Goal: Task Accomplishment & Management: Complete application form

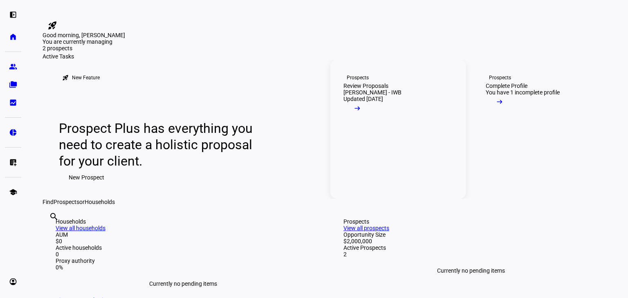
click at [371, 119] on button "arrow_right_alt" at bounding box center [357, 110] width 28 height 16
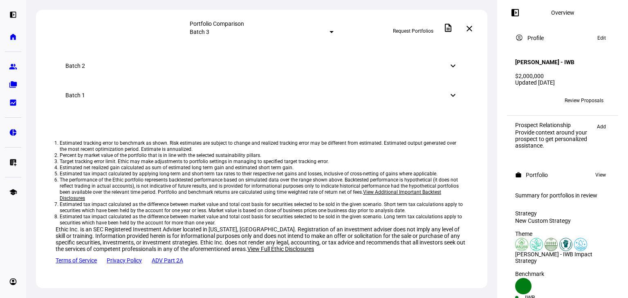
click at [141, 9] on link "[PERSON_NAME] - IWB Impact Strategy" at bounding box center [116, 6] width 101 height 7
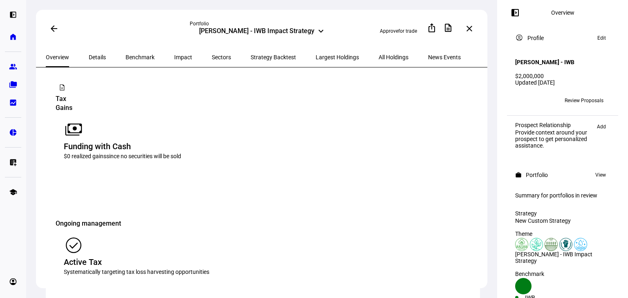
scroll to position [1079, 0]
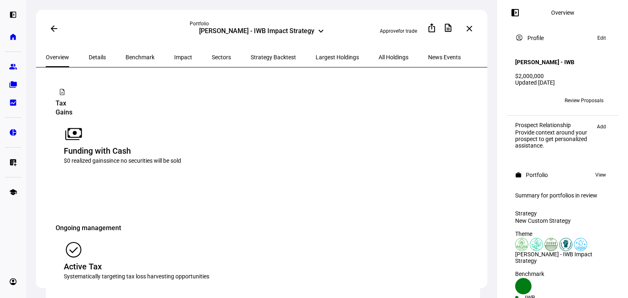
click at [83, 240] on mat-icon "check_circle" at bounding box center [74, 250] width 20 height 20
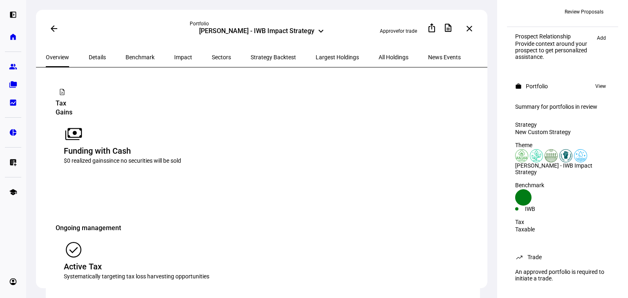
scroll to position [100, 0]
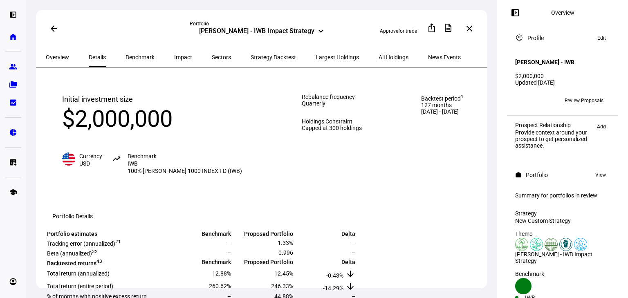
click at [597, 40] on span "Edit" at bounding box center [601, 38] width 9 height 10
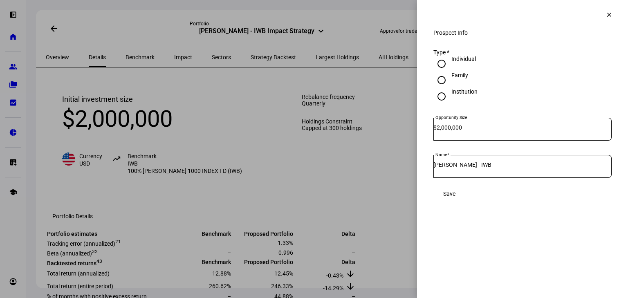
click at [611, 12] on mat-icon "clear" at bounding box center [608, 14] width 7 height 7
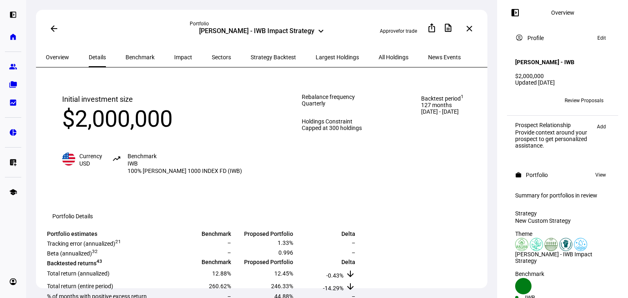
click at [466, 29] on span at bounding box center [470, 29] width 20 height 20
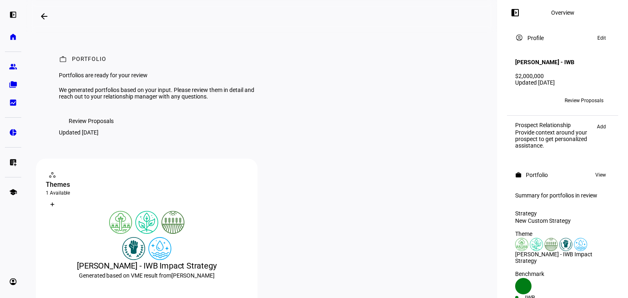
click at [114, 129] on button "Review Proposals" at bounding box center [91, 121] width 65 height 16
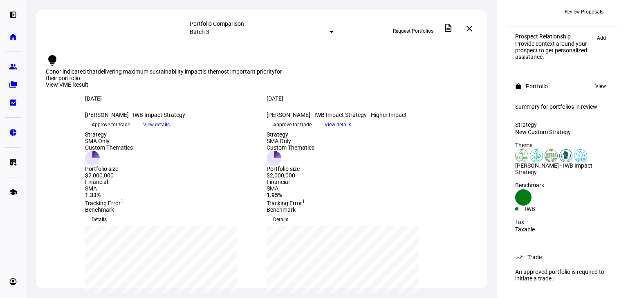
scroll to position [100, 0]
click at [597, 81] on span "View" at bounding box center [600, 86] width 11 height 10
click at [421, 29] on span "Request Portfolios" at bounding box center [413, 31] width 40 height 13
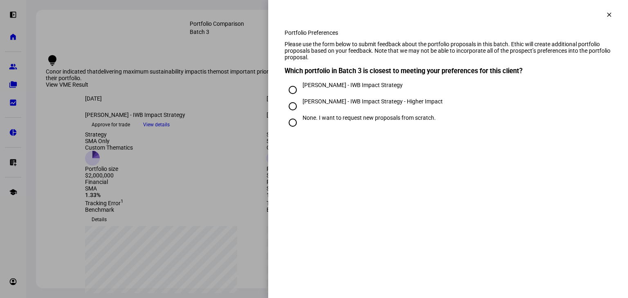
click at [348, 88] on div "[PERSON_NAME] - IWB Impact Strategy" at bounding box center [353, 85] width 100 height 7
click at [301, 98] on input "[PERSON_NAME] - IWB Impact Strategy" at bounding box center [293, 90] width 16 height 16
radio input "true"
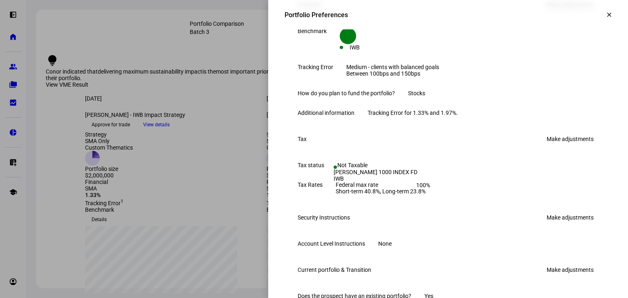
scroll to position [262, 0]
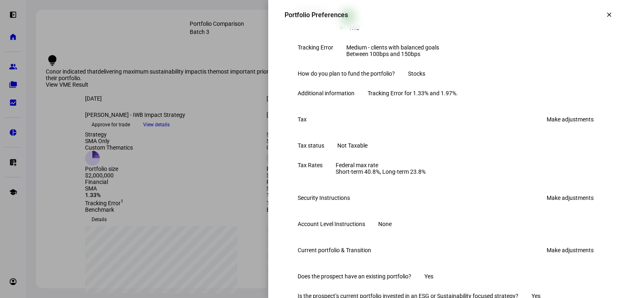
click at [567, 126] on link "Make adjustments" at bounding box center [570, 119] width 57 height 13
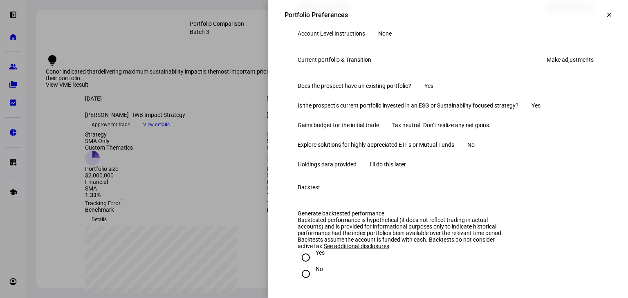
scroll to position [621, 0]
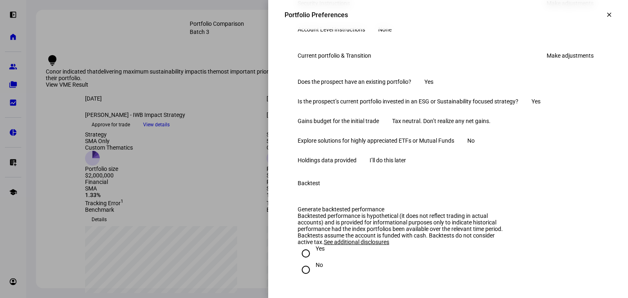
click at [566, 62] on link "Make adjustments" at bounding box center [570, 55] width 57 height 13
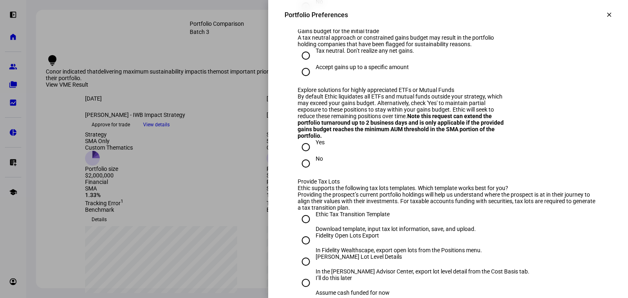
scroll to position [785, 0]
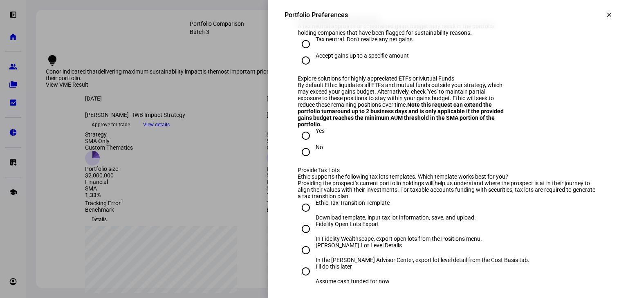
click at [375, 59] on div "Accept gains up to a specific amount" at bounding box center [362, 55] width 93 height 7
click at [314, 69] on input "Accept gains up to a specific amount" at bounding box center [306, 60] width 16 height 16
radio input "true"
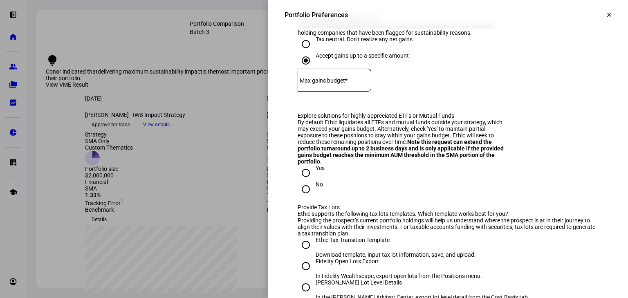
click at [371, 82] on input at bounding box center [335, 78] width 74 height 7
type input "100,000"
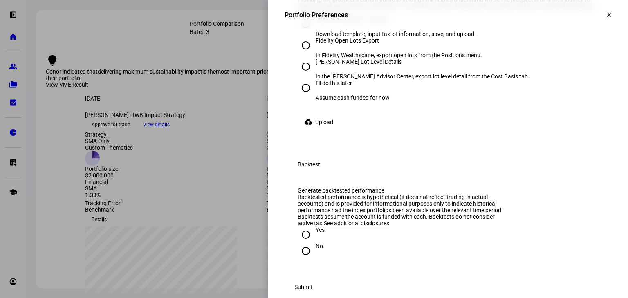
scroll to position [1014, 0]
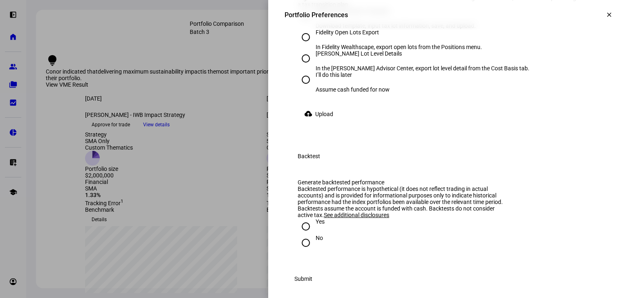
click at [354, 57] on div "[PERSON_NAME] Lot Level Details" at bounding box center [423, 53] width 214 height 7
click at [314, 67] on input "[PERSON_NAME] Lot Level Details In the [PERSON_NAME] Advisor Center, export lot…" at bounding box center [306, 58] width 16 height 16
radio input "true"
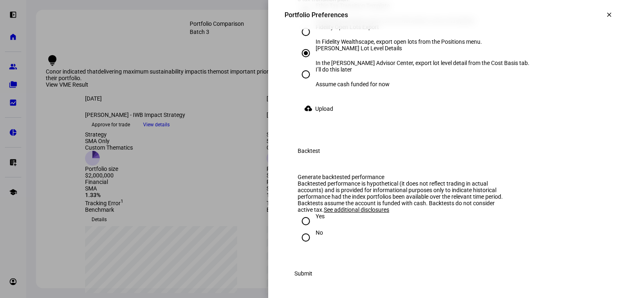
scroll to position [1177, 0]
click at [316, 236] on div "No" at bounding box center [319, 232] width 7 height 7
click at [311, 246] on input "No" at bounding box center [306, 237] width 16 height 16
radio input "true"
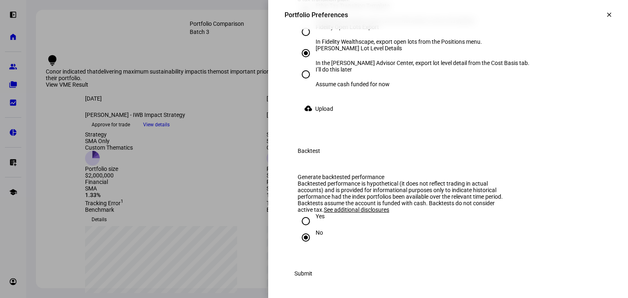
click at [349, 17] on div "Ethic Tax Transition Template" at bounding box center [396, 9] width 160 height 15
click at [314, 19] on input "Ethic Tax Transition Template Download template, input tax lot information, sav…" at bounding box center [306, 10] width 16 height 16
radio input "true"
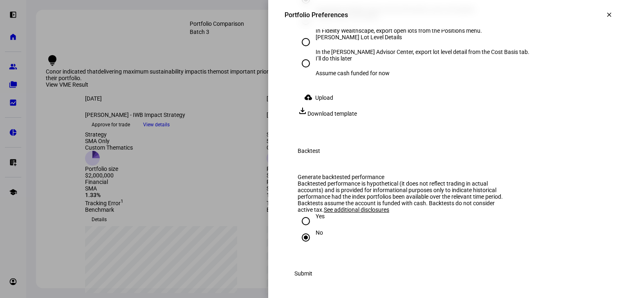
click at [357, 117] on span "Download template" at bounding box center [331, 113] width 49 height 7
click at [323, 40] on div "[PERSON_NAME] Lot Level Details" at bounding box center [423, 37] width 214 height 7
click at [314, 50] on input "[PERSON_NAME] Lot Level Details In the [PERSON_NAME] Advisor Center, export lot…" at bounding box center [306, 42] width 16 height 16
radio input "true"
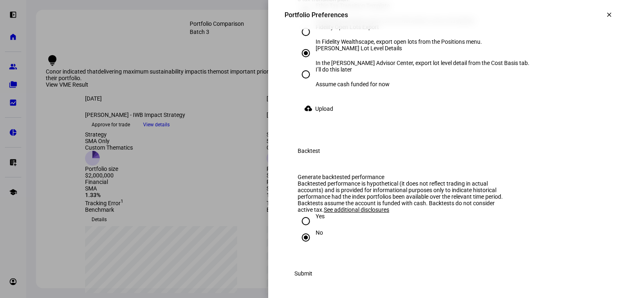
click at [326, 117] on span "Upload" at bounding box center [324, 109] width 18 height 16
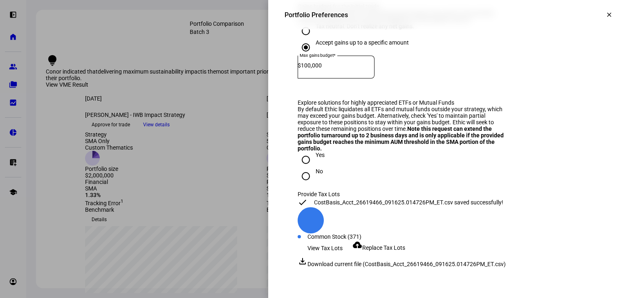
scroll to position [787, 0]
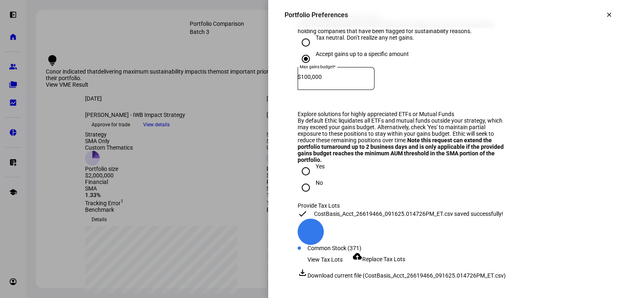
click at [348, 41] on div "Tax neutral. Don’t realize any net gains." at bounding box center [365, 37] width 99 height 7
click at [314, 51] on input "Tax neutral. Don’t realize any net gains." at bounding box center [306, 42] width 16 height 16
radio input "true"
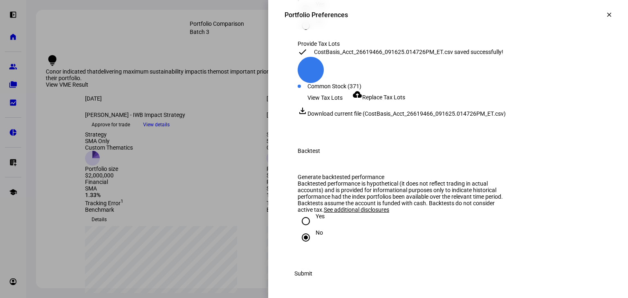
scroll to position [1105, 0]
click at [312, 274] on span "Submit" at bounding box center [303, 273] width 18 height 16
